Goal: Navigation & Orientation: Find specific page/section

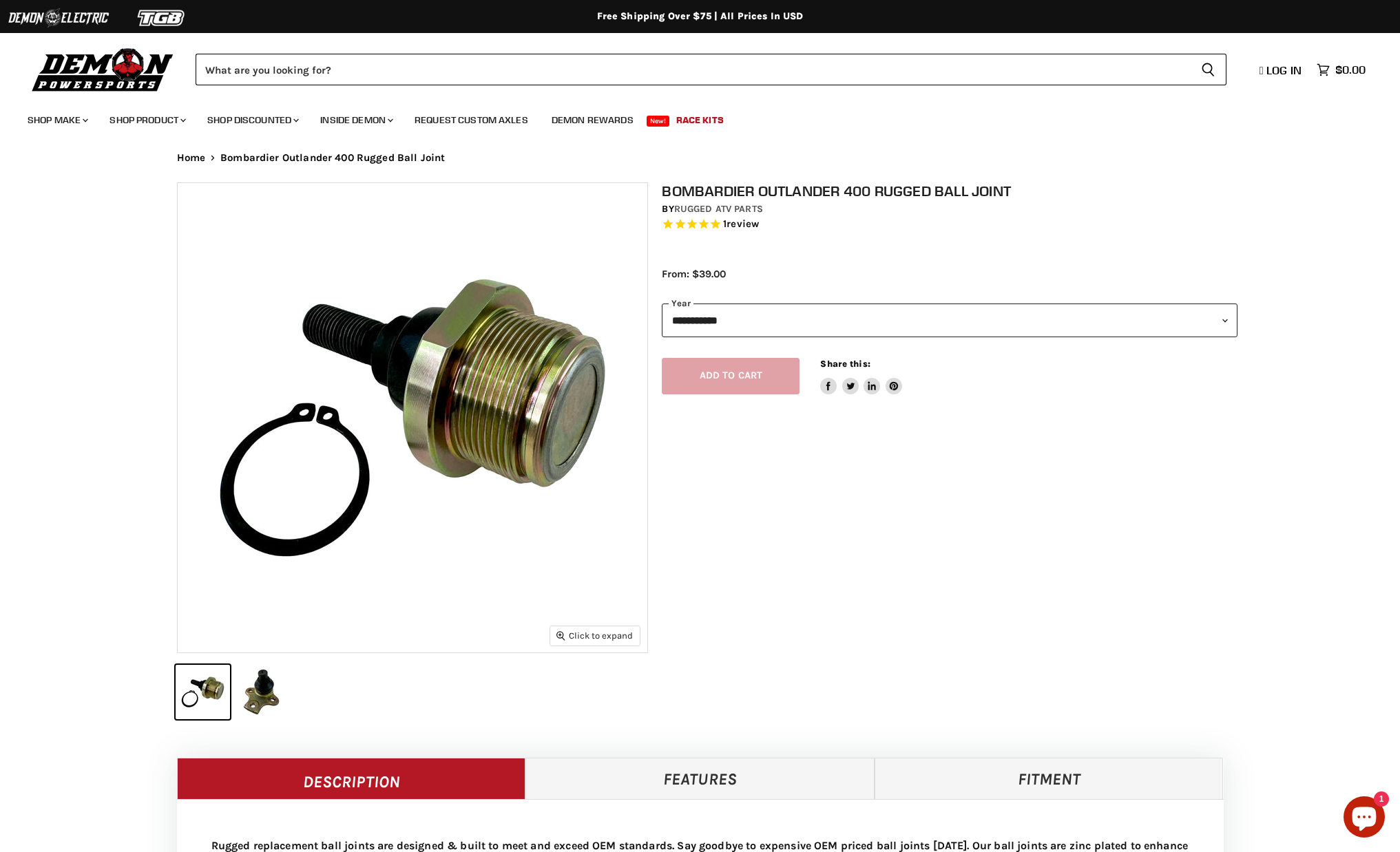
select select "******"
